Goal: Information Seeking & Learning: Learn about a topic

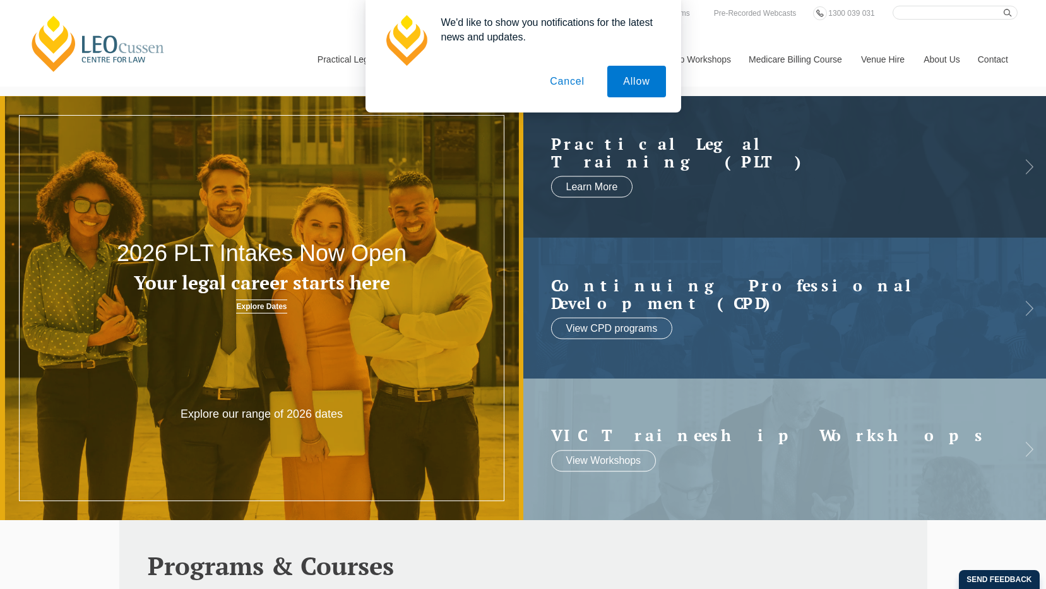
click at [573, 83] on button "Cancel" at bounding box center [567, 82] width 66 height 32
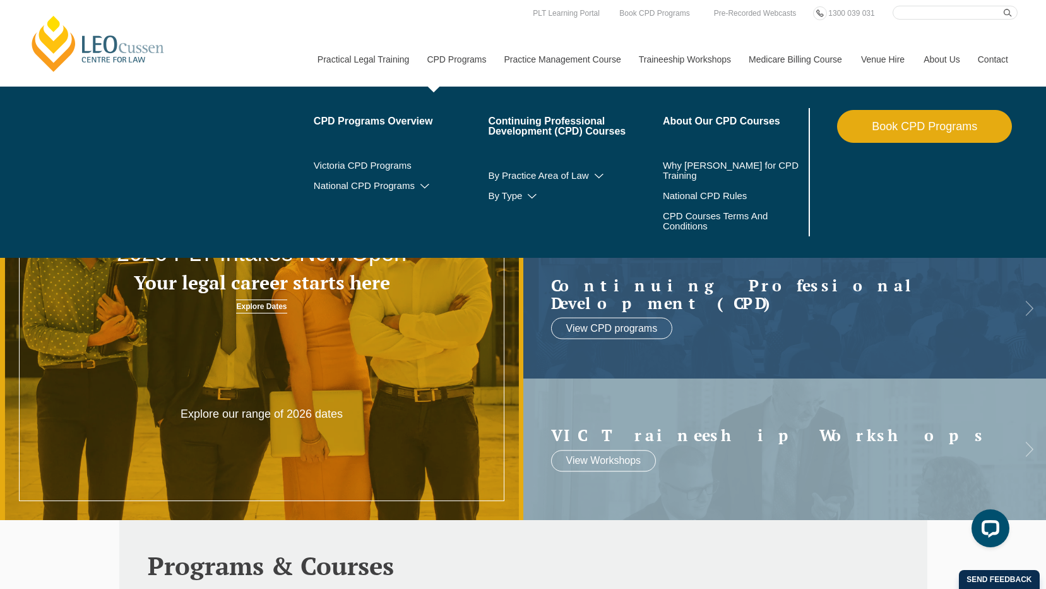
click at [465, 64] on link "CPD Programs" at bounding box center [455, 59] width 77 height 54
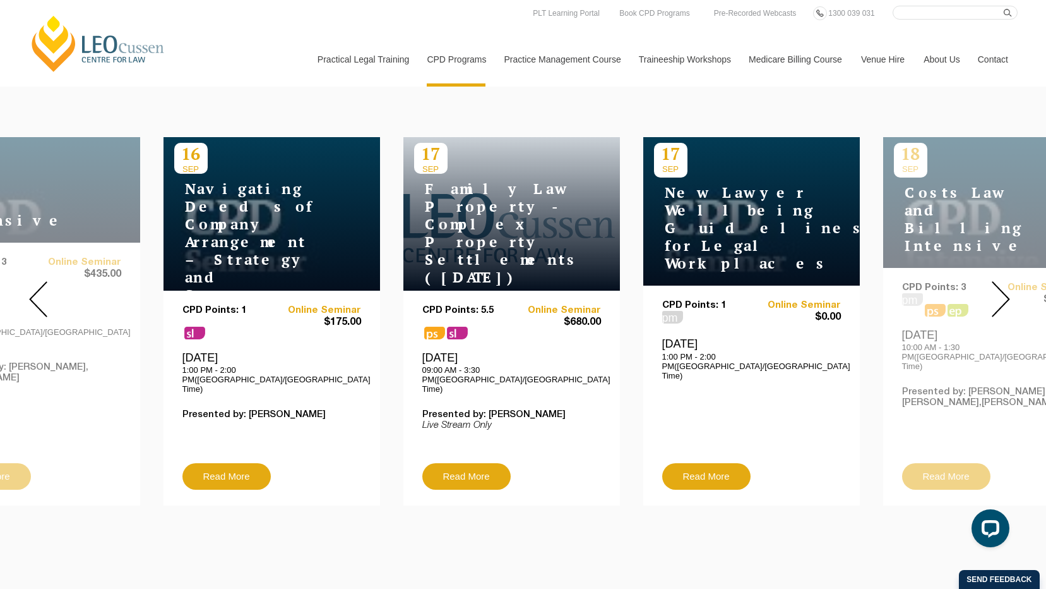
click at [980, 278] on div at bounding box center [1000, 298] width 91 height 431
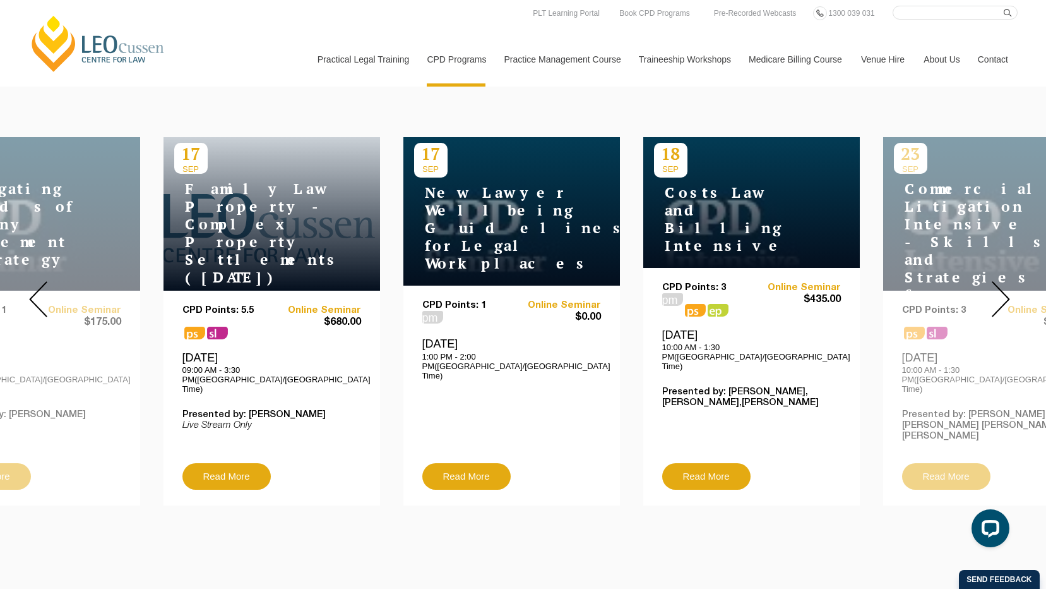
click at [1009, 281] on img at bounding box center [1001, 299] width 18 height 36
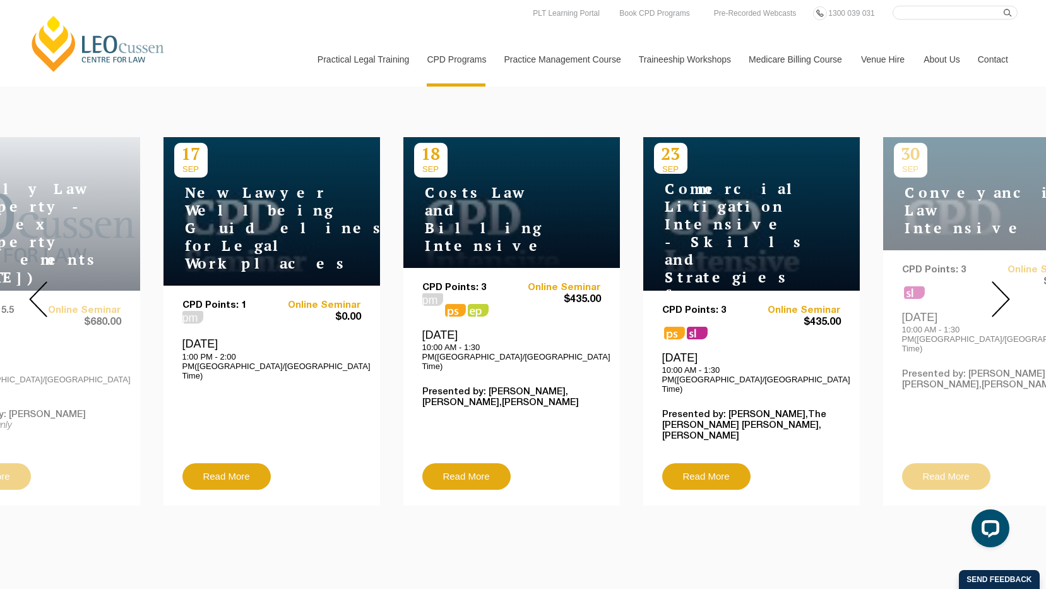
click at [1003, 302] on img at bounding box center [1001, 299] width 18 height 36
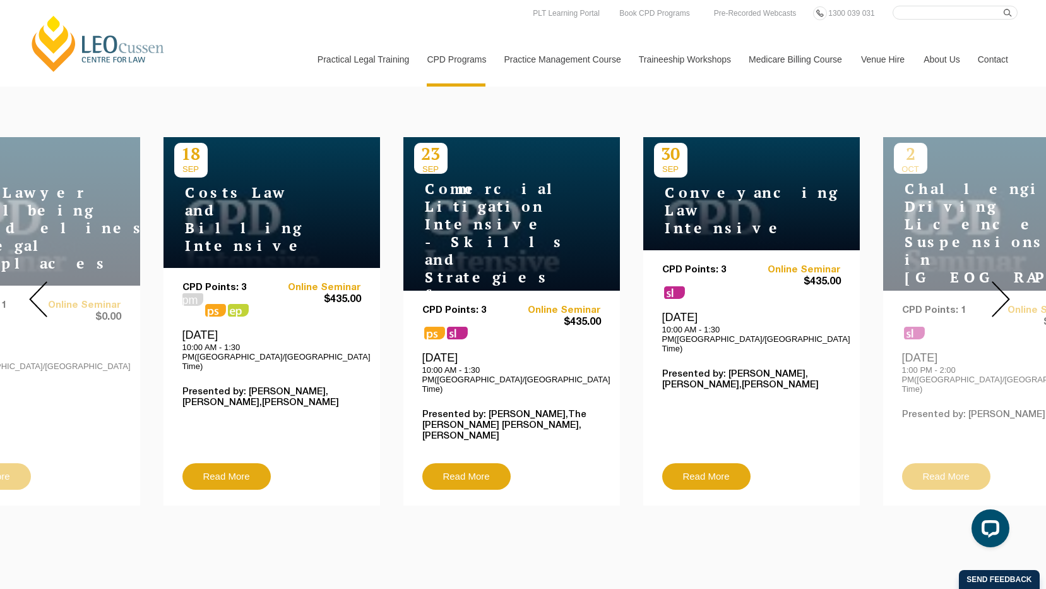
click at [1003, 302] on img at bounding box center [1001, 299] width 18 height 36
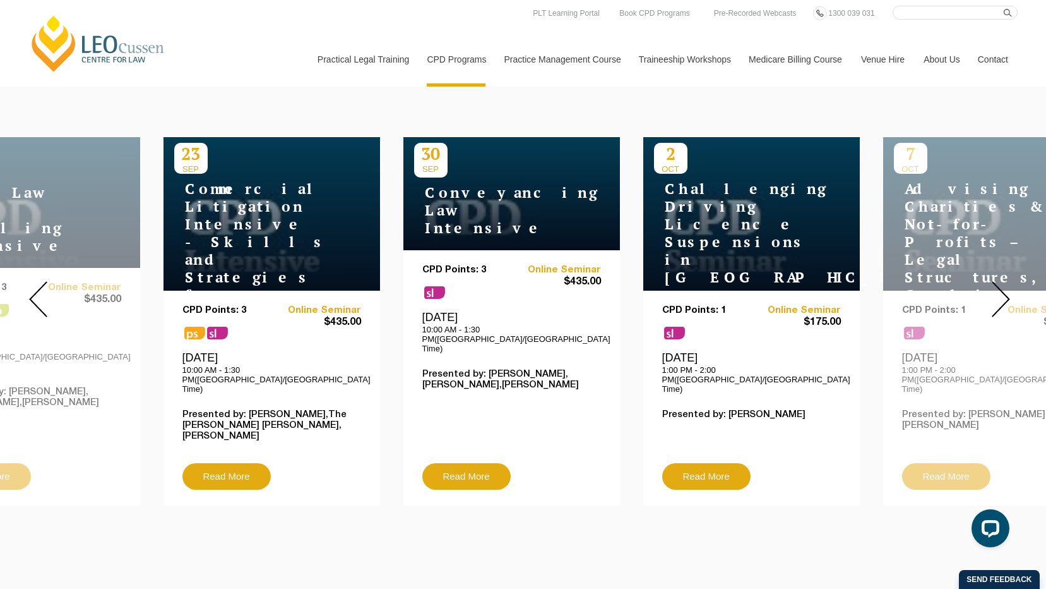
click at [839, 290] on div "CPD Points: 1 sl Online Seminar $175.00 Thursday, 2 October 2025 1:00 PM - 2:00…" at bounding box center [751, 397] width 217 height 215
click at [731, 253] on h4 "Challenging Driving Licence Suspensions in [GEOGRAPHIC_DATA]" at bounding box center [733, 233] width 158 height 106
click at [703, 216] on h4 "Challenging Driving Licence Suspensions in [GEOGRAPHIC_DATA]" at bounding box center [733, 233] width 158 height 106
click at [992, 281] on img at bounding box center [1001, 299] width 18 height 36
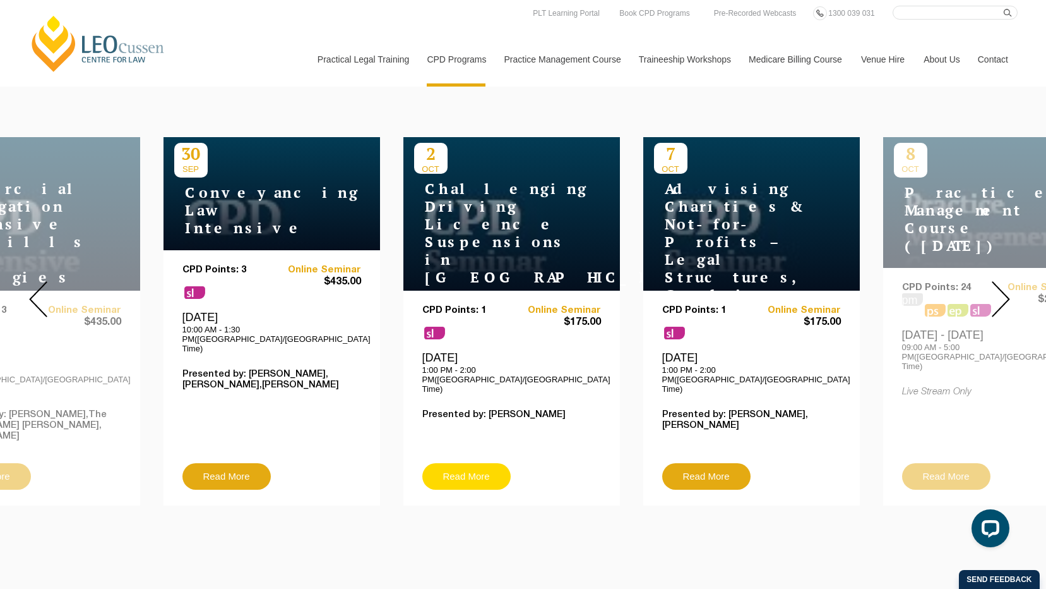
click at [482, 463] on link "Read More" at bounding box center [466, 476] width 88 height 27
click at [996, 283] on img at bounding box center [1001, 299] width 18 height 36
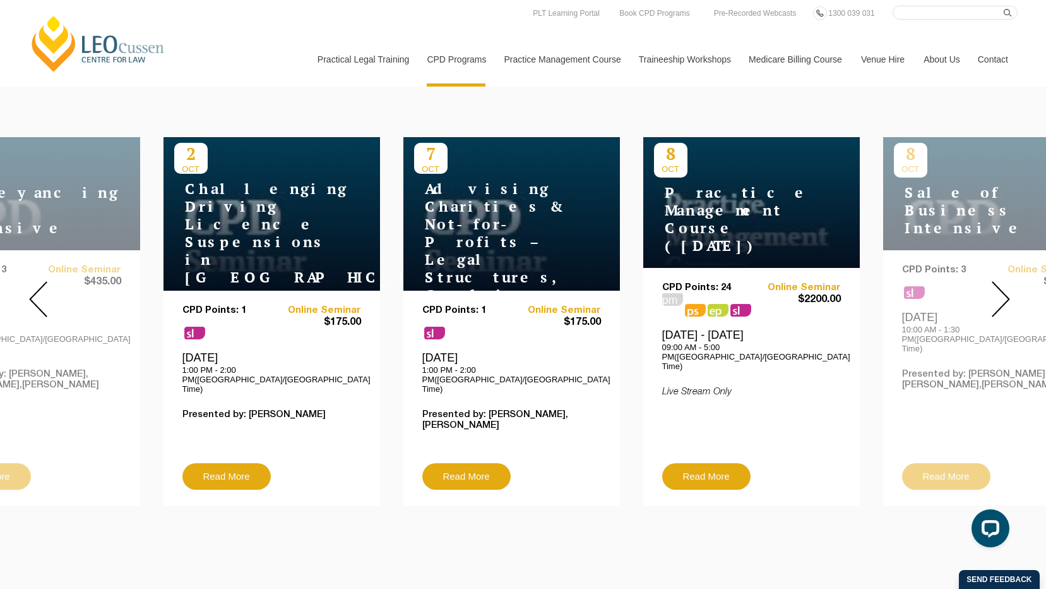
click at [996, 283] on img at bounding box center [1001, 299] width 18 height 36
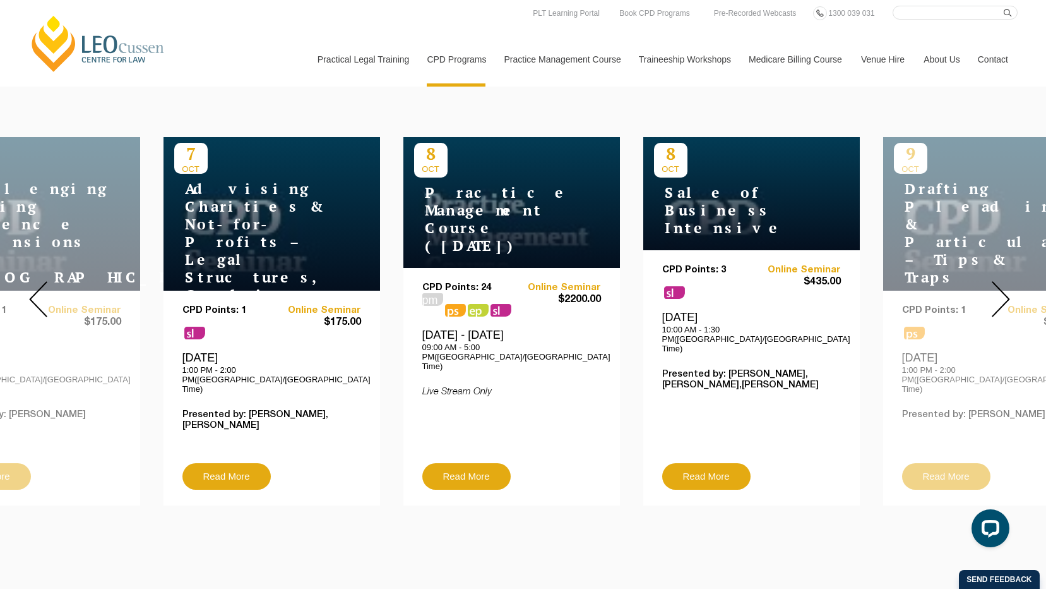
click at [996, 283] on img at bounding box center [1001, 299] width 18 height 36
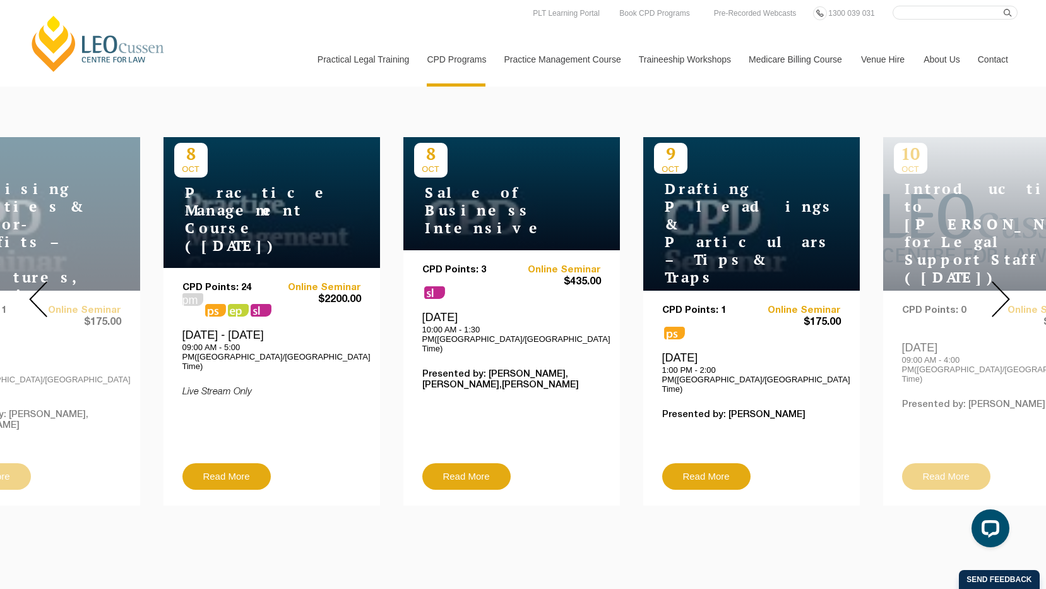
click at [996, 283] on img at bounding box center [1001, 299] width 18 height 36
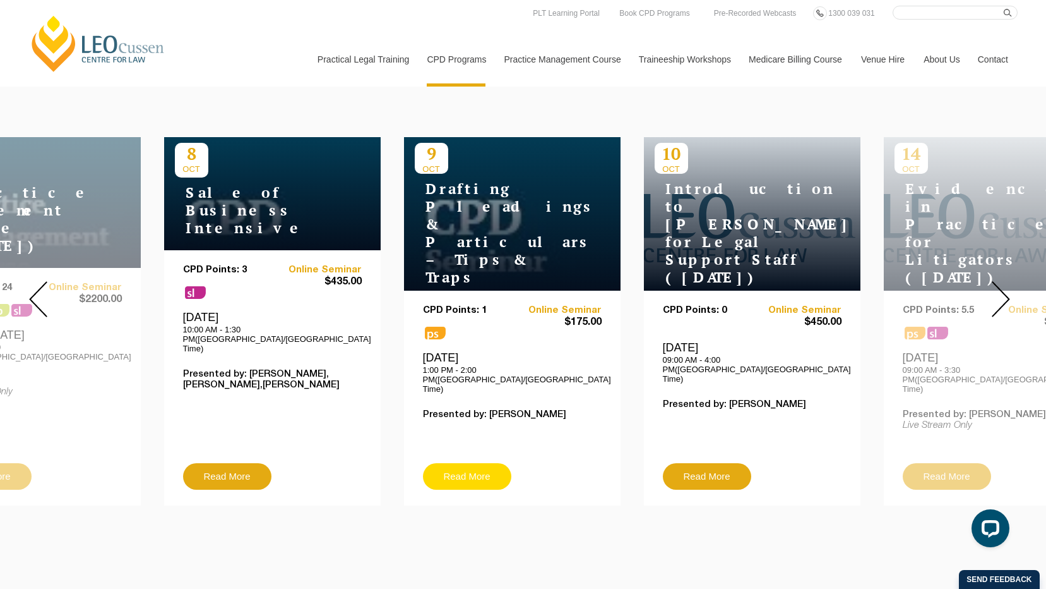
click at [448, 463] on link "Read More" at bounding box center [467, 476] width 88 height 27
click at [1005, 290] on img at bounding box center [1001, 299] width 18 height 36
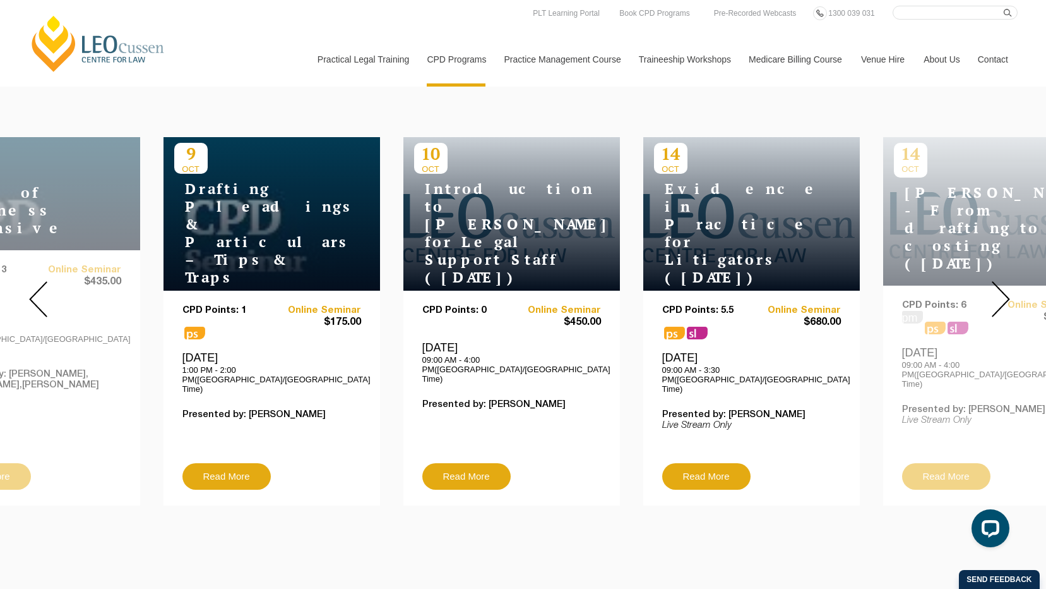
click at [1001, 299] on img at bounding box center [1001, 299] width 18 height 36
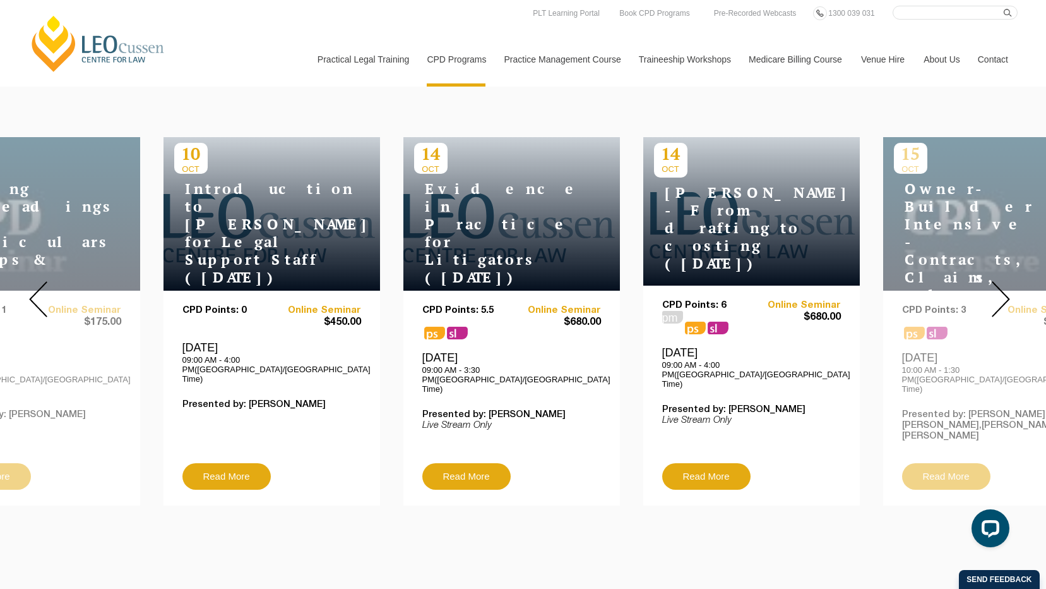
click at [1001, 299] on img at bounding box center [1001, 299] width 18 height 36
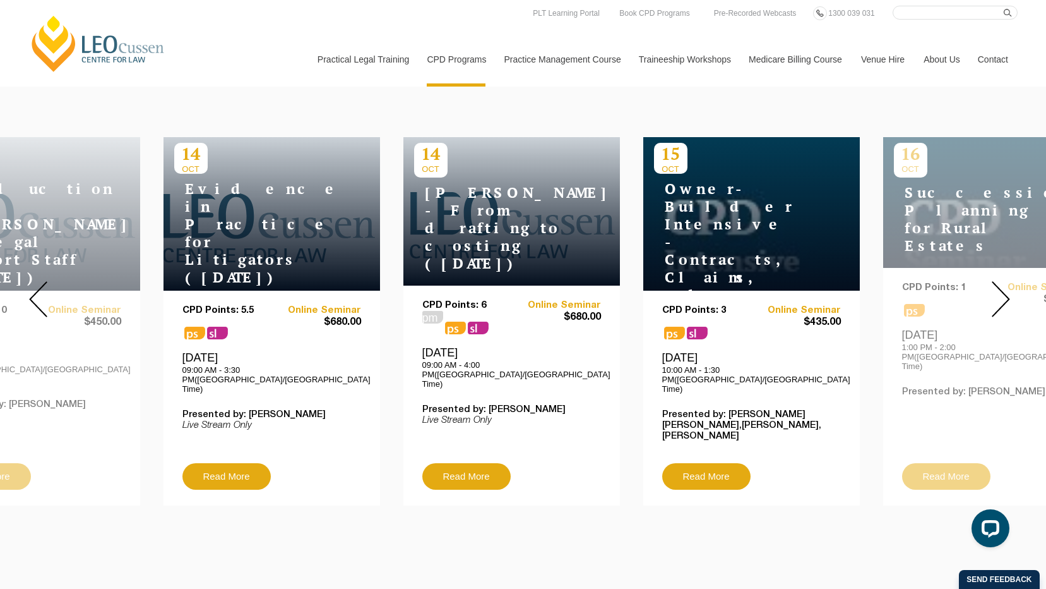
click at [1001, 299] on img at bounding box center [1001, 299] width 18 height 36
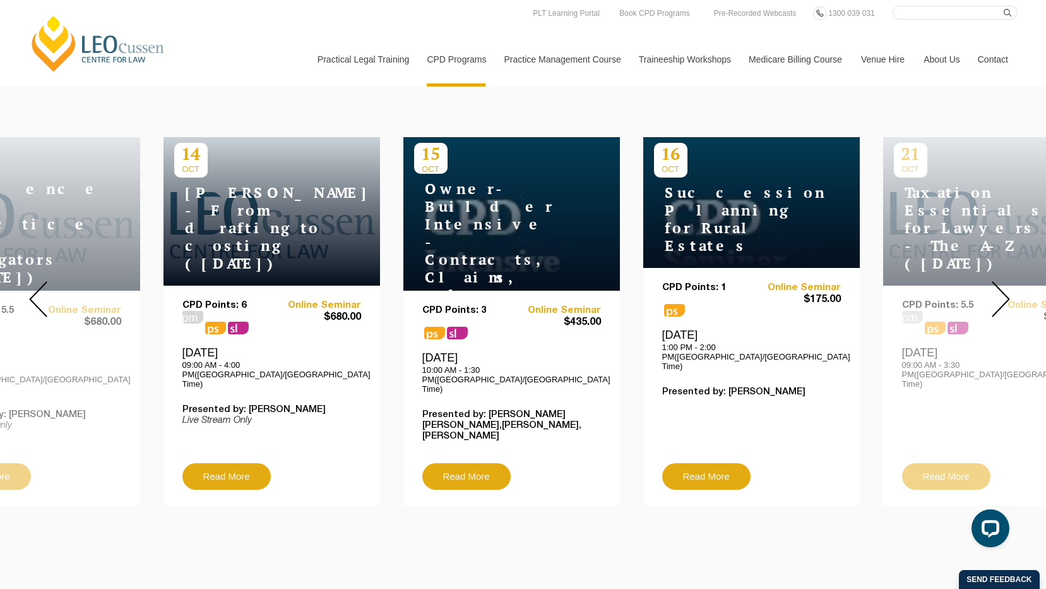
click at [1001, 299] on img at bounding box center [1001, 299] width 18 height 36
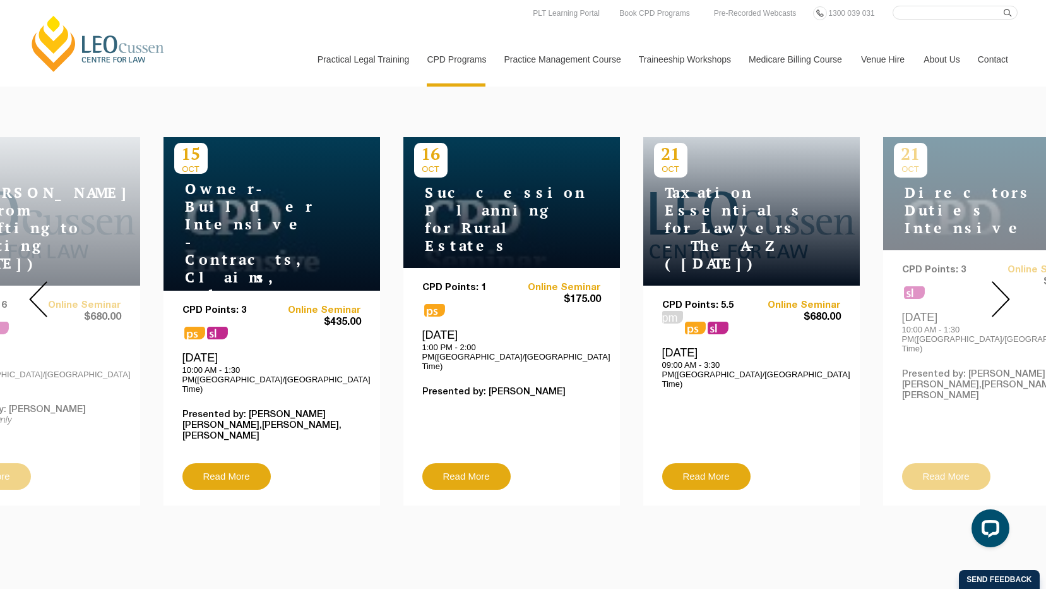
click at [1001, 299] on img at bounding box center [1001, 299] width 18 height 36
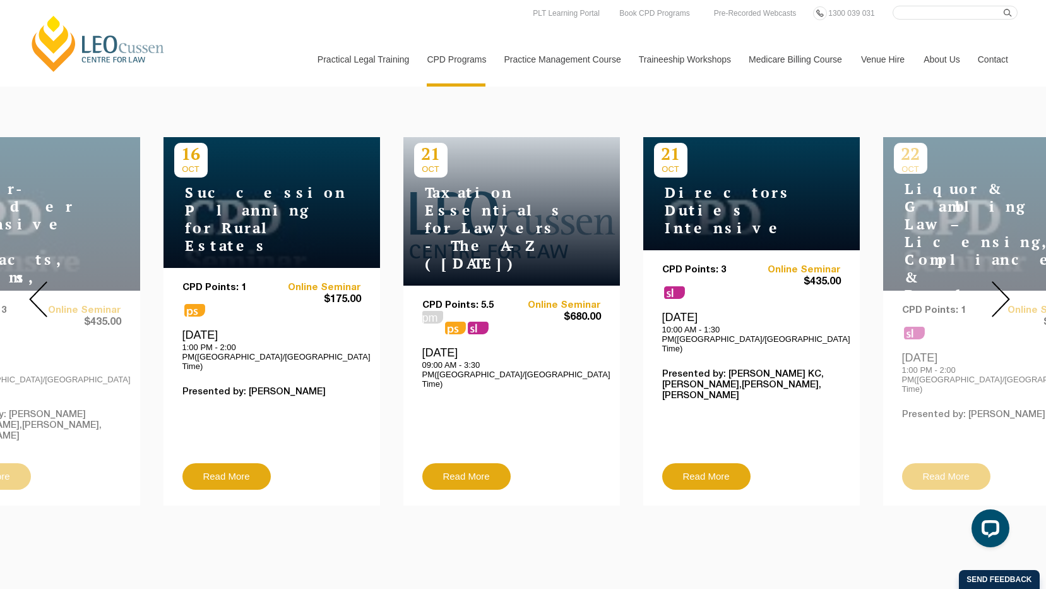
drag, startPoint x: 986, startPoint y: 275, endPoint x: 953, endPoint y: 272, distance: 33.7
click at [987, 276] on div at bounding box center [1000, 298] width 91 height 431
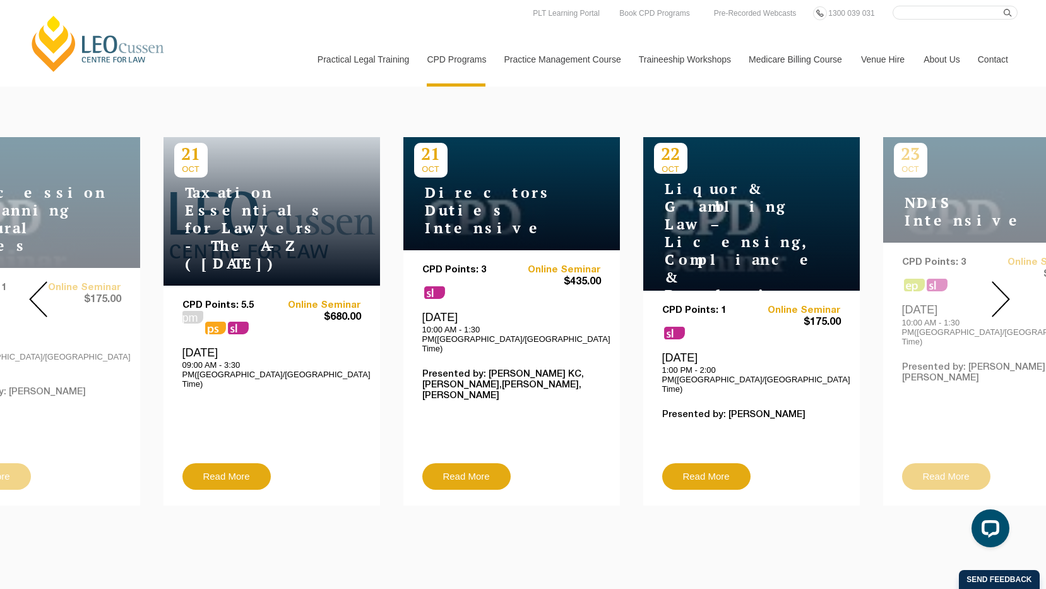
click at [992, 281] on img at bounding box center [1001, 299] width 18 height 36
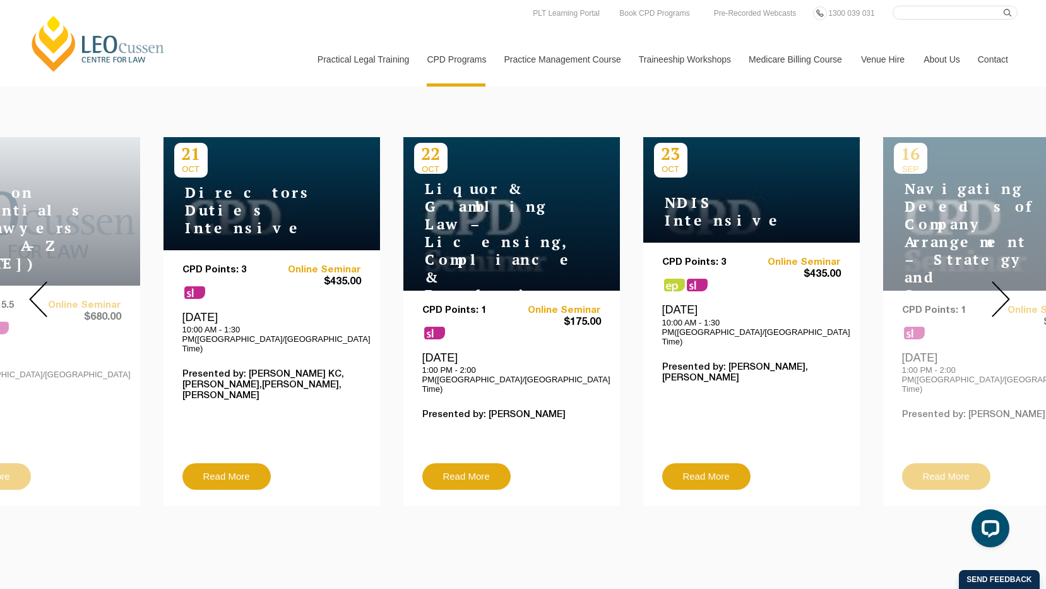
click at [992, 281] on img at bounding box center [1001, 299] width 18 height 36
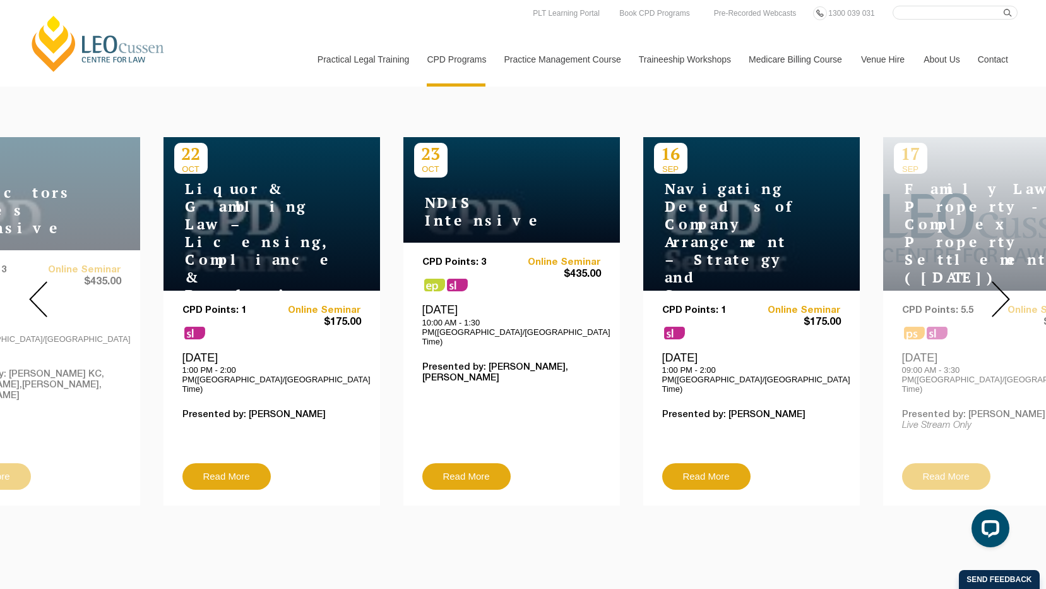
click at [989, 277] on div at bounding box center [1000, 298] width 91 height 431
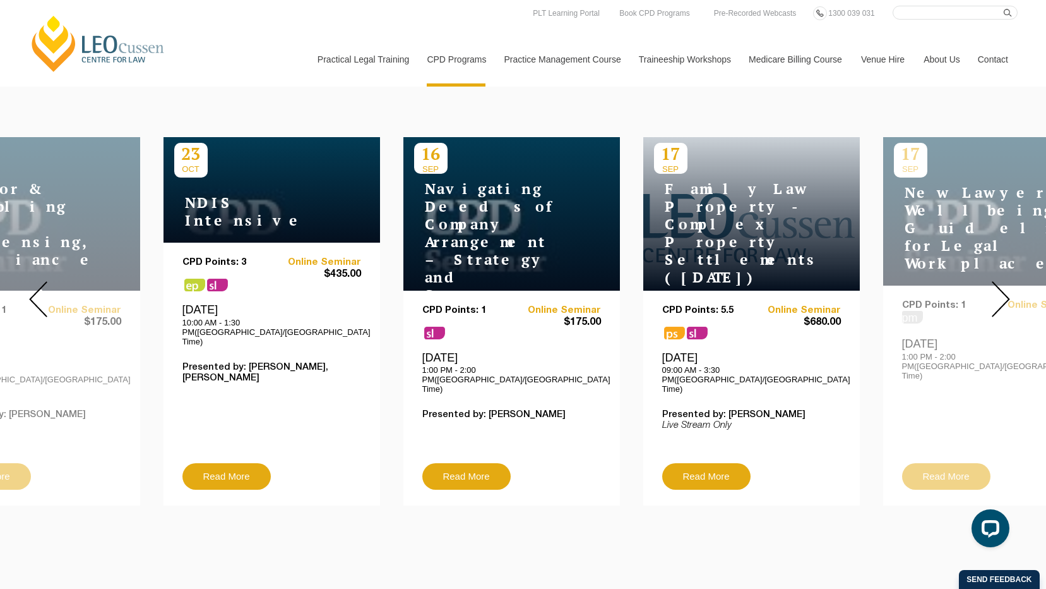
click at [989, 277] on div at bounding box center [1000, 298] width 91 height 431
click at [995, 285] on img at bounding box center [1001, 299] width 18 height 36
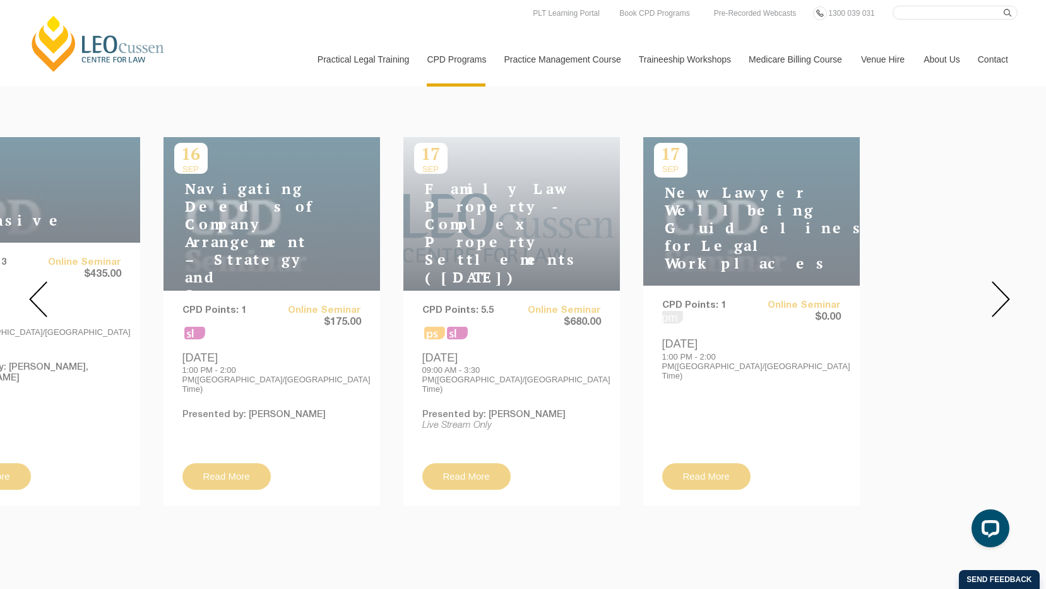
click at [995, 285] on img at bounding box center [1001, 299] width 18 height 36
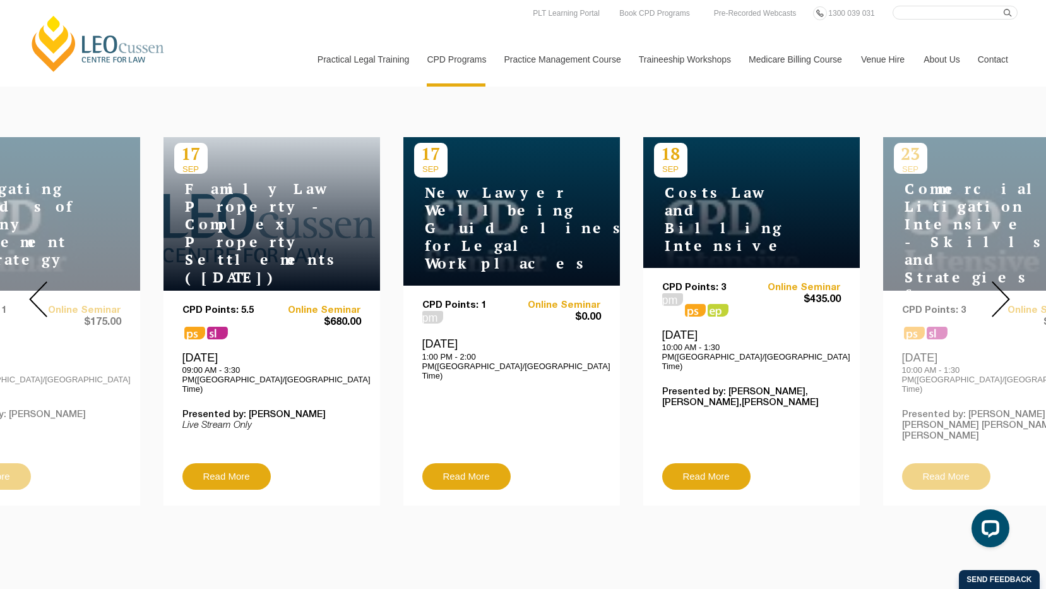
click at [995, 285] on img at bounding box center [1001, 299] width 18 height 36
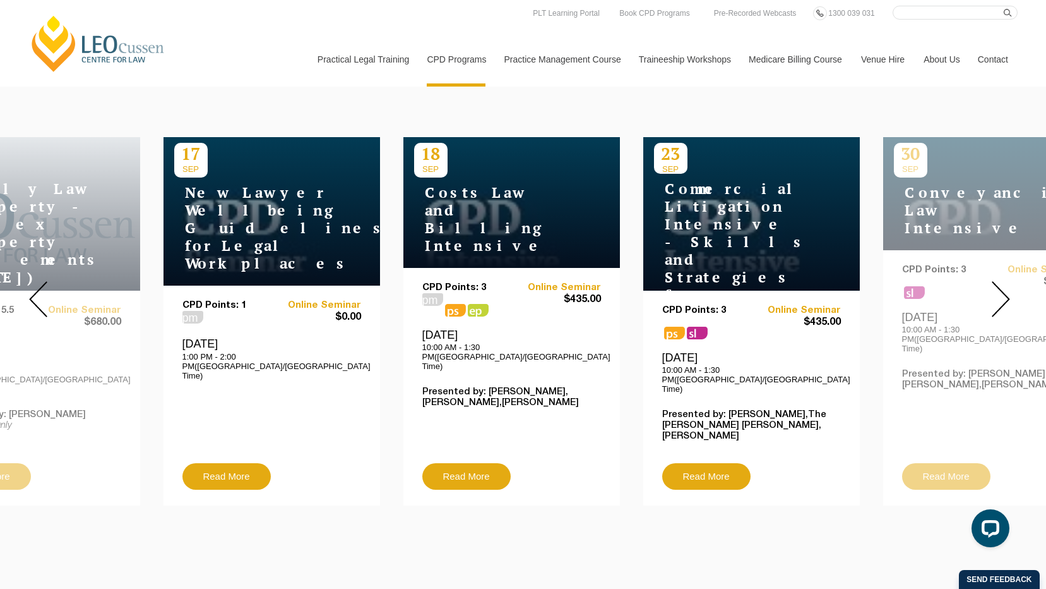
click at [995, 285] on img at bounding box center [1001, 299] width 18 height 36
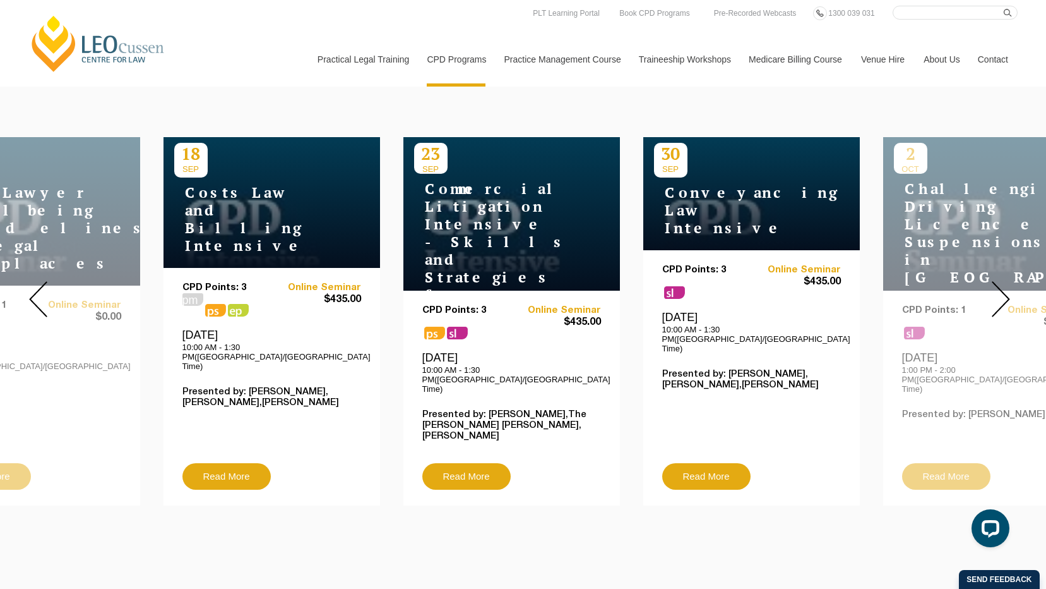
click at [1007, 284] on img at bounding box center [1001, 299] width 18 height 36
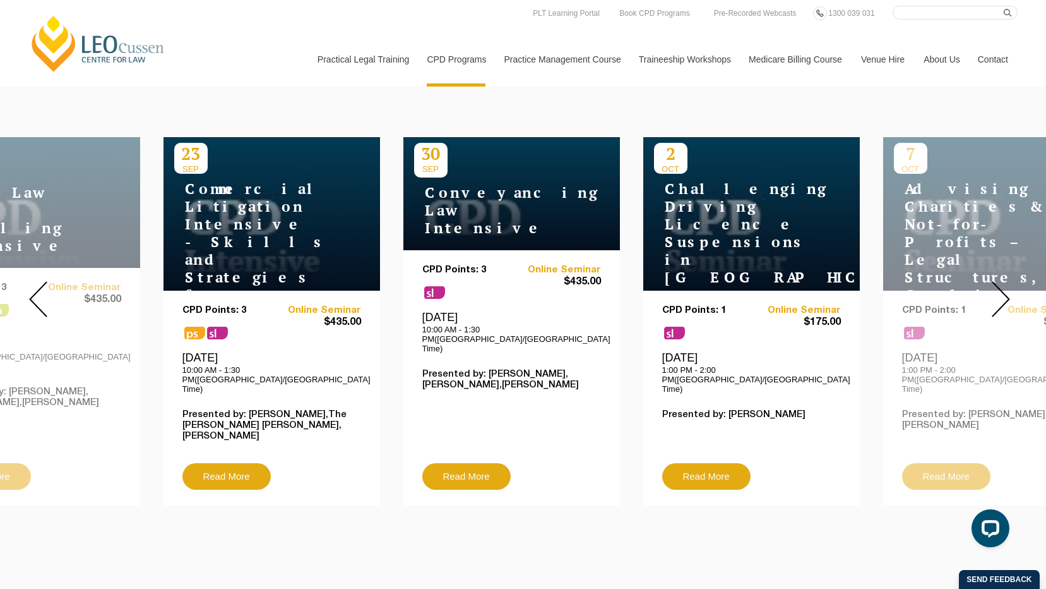
click at [1000, 285] on img at bounding box center [1001, 299] width 18 height 36
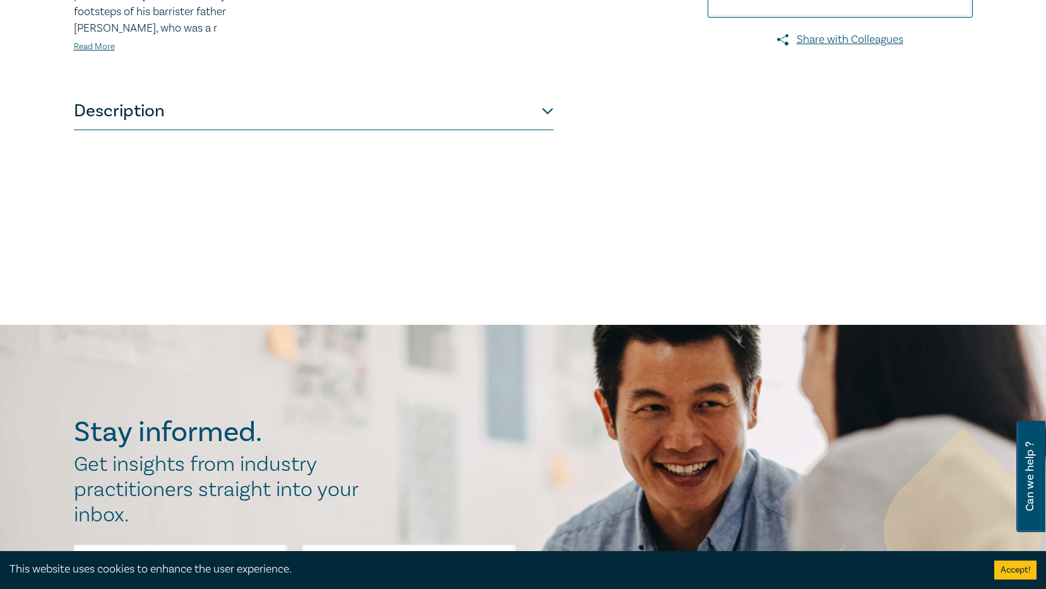
scroll to position [379, 0]
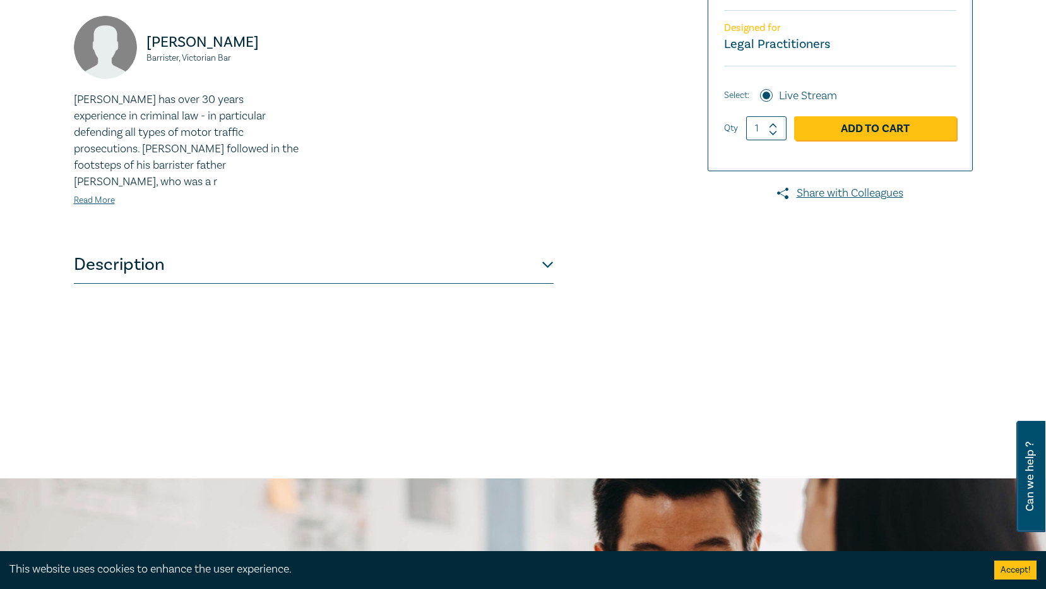
click at [364, 246] on button "Description" at bounding box center [314, 265] width 480 height 38
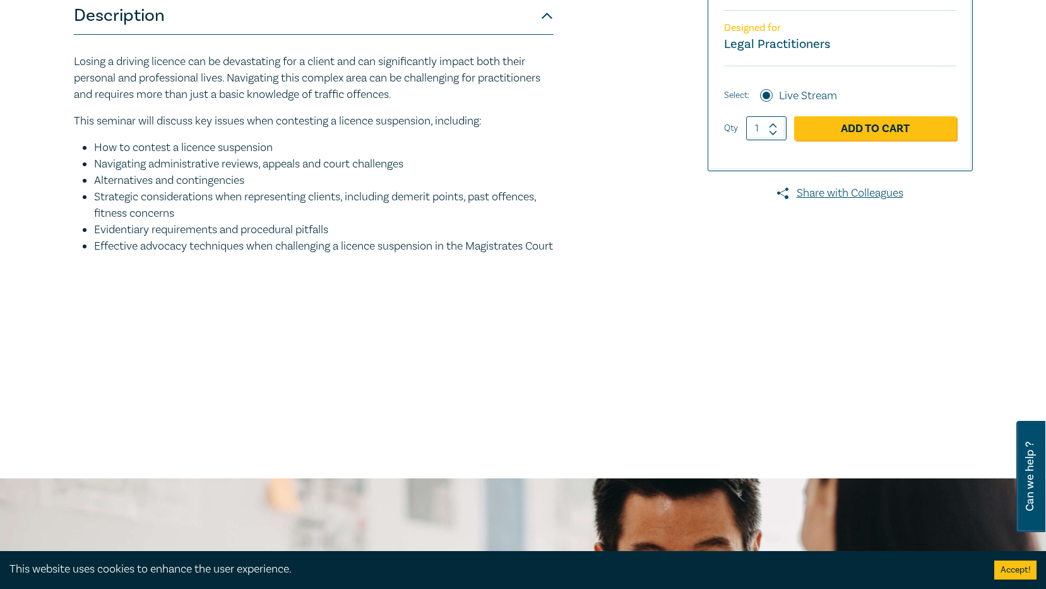
click at [371, 251] on ul "How to contest a licence suspension Navigating administrative reviews, appeals …" at bounding box center [314, 197] width 480 height 115
drag, startPoint x: 372, startPoint y: 252, endPoint x: 573, endPoint y: 280, distance: 202.8
click at [572, 280] on div "Challenging Driving Licence Suspensions in [GEOGRAPHIC_DATA] [DRIVERS_LICENSE_N…" at bounding box center [370, 102] width 609 height 631
